Goal: Task Accomplishment & Management: Manage account settings

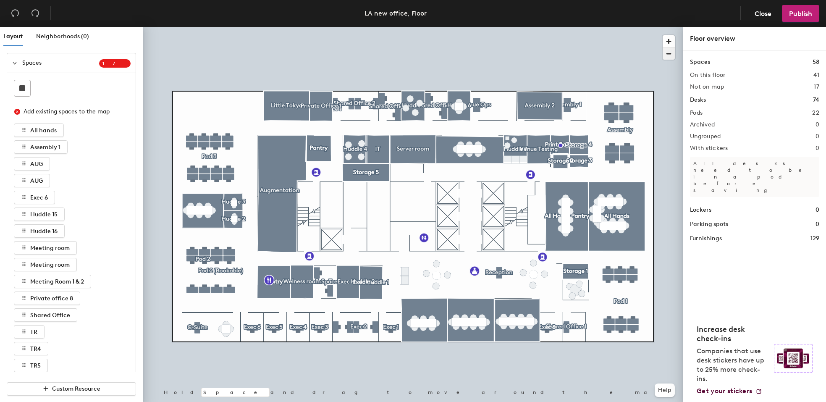
click at [667, 57] on span "button" at bounding box center [668, 54] width 12 height 12
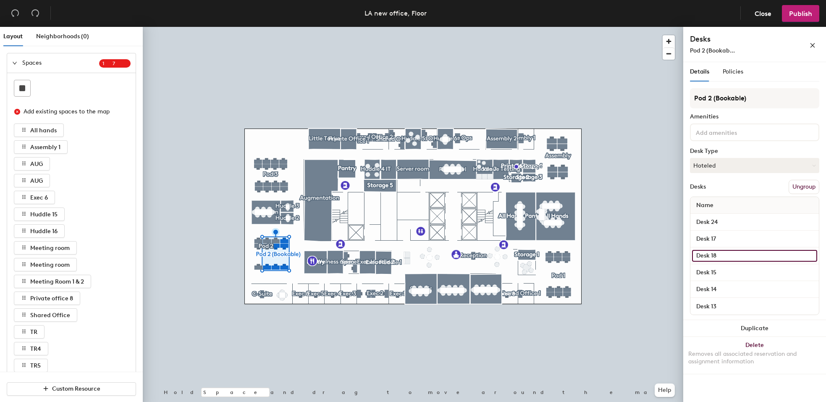
click at [713, 257] on input "Desk 18" at bounding box center [754, 256] width 125 height 12
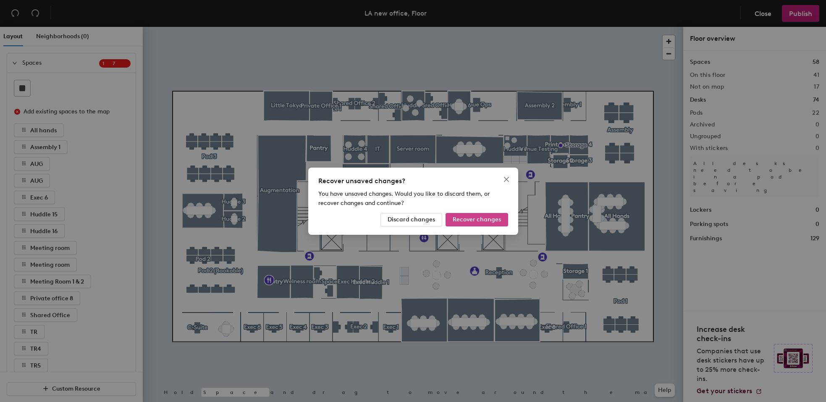
click at [460, 220] on span "Recover changes" at bounding box center [476, 219] width 48 height 7
click at [464, 219] on span "Recover changes" at bounding box center [476, 219] width 48 height 7
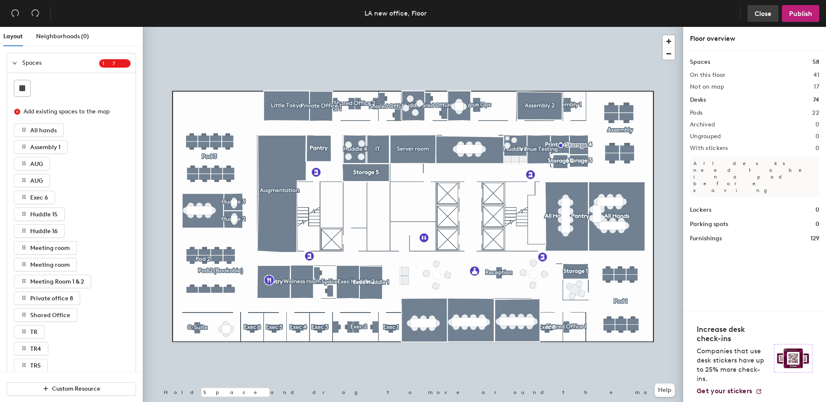
click at [757, 13] on span "Close" at bounding box center [762, 14] width 17 height 8
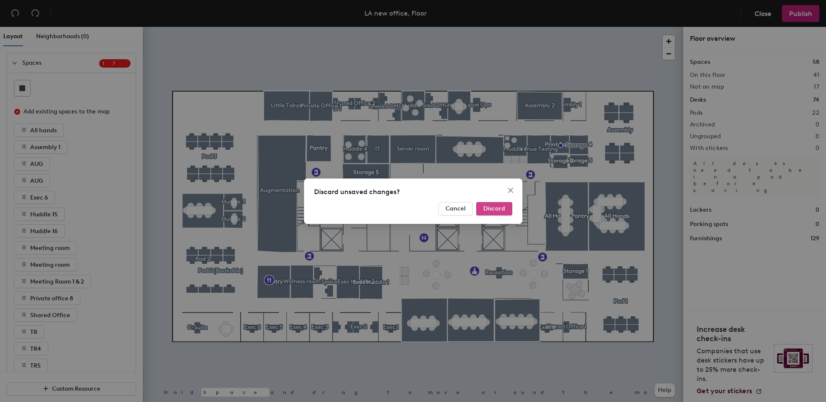
click at [494, 204] on button "Discard" at bounding box center [494, 208] width 36 height 13
